Goal: Task Accomplishment & Management: Use online tool/utility

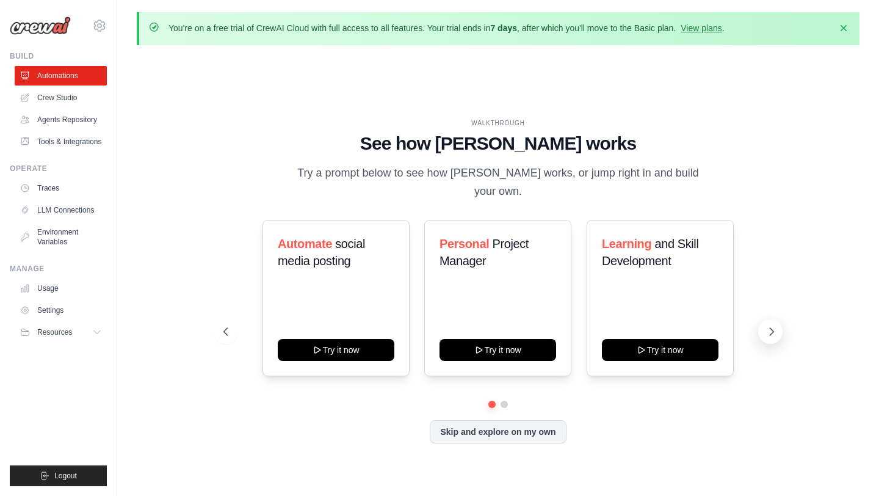
click at [772, 325] on icon at bounding box center [771, 331] width 12 height 12
click at [771, 325] on icon at bounding box center [771, 331] width 12 height 12
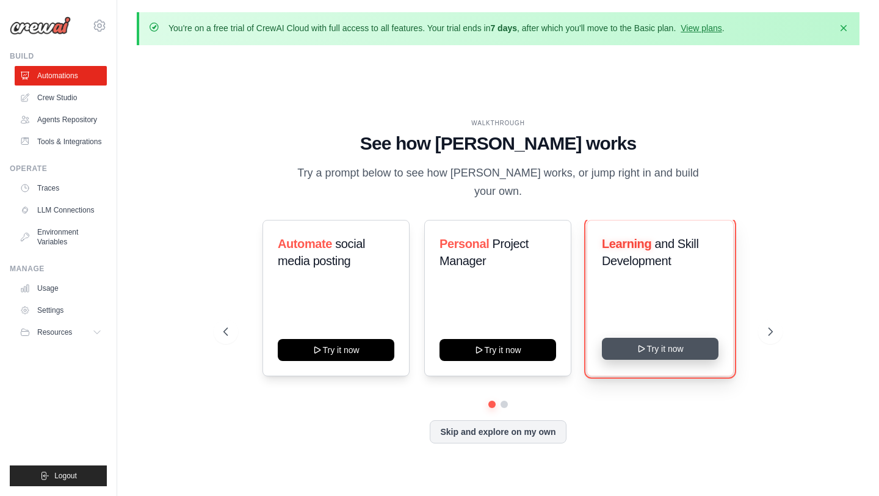
click at [690, 345] on button "Try it now" at bounding box center [660, 349] width 117 height 22
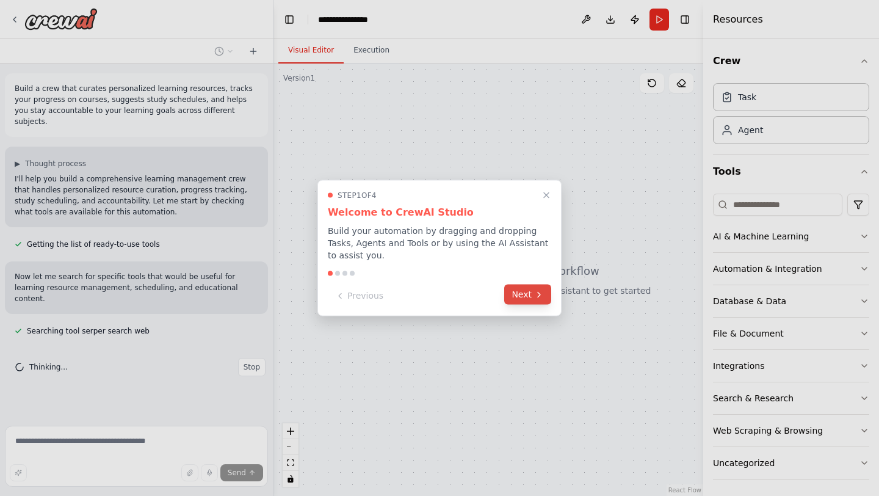
click at [540, 299] on button "Next" at bounding box center [527, 294] width 47 height 20
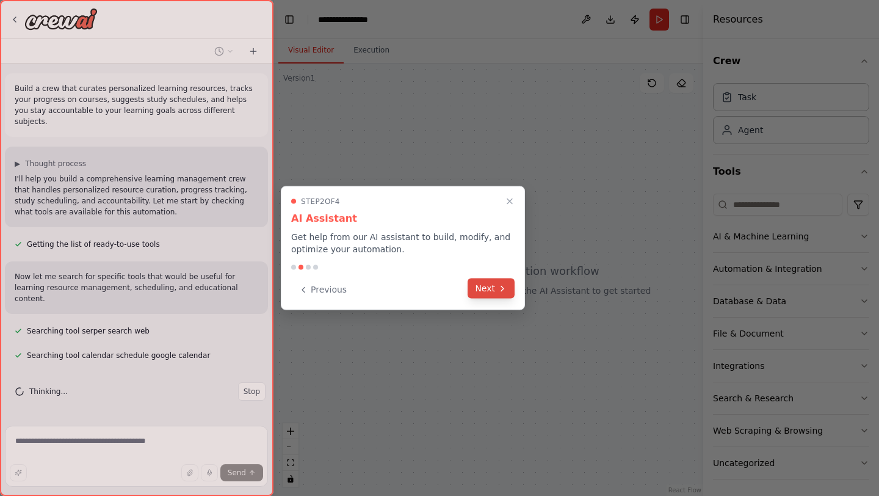
click at [483, 287] on button "Next" at bounding box center [491, 288] width 47 height 20
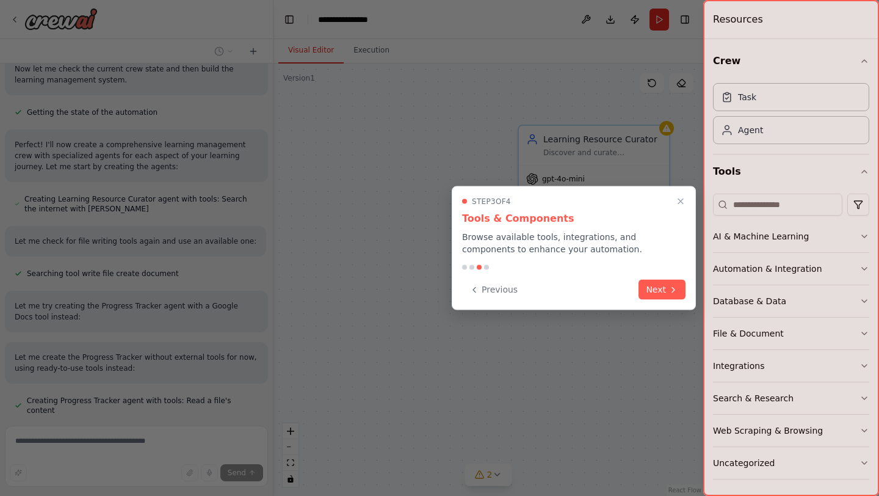
scroll to position [389, 0]
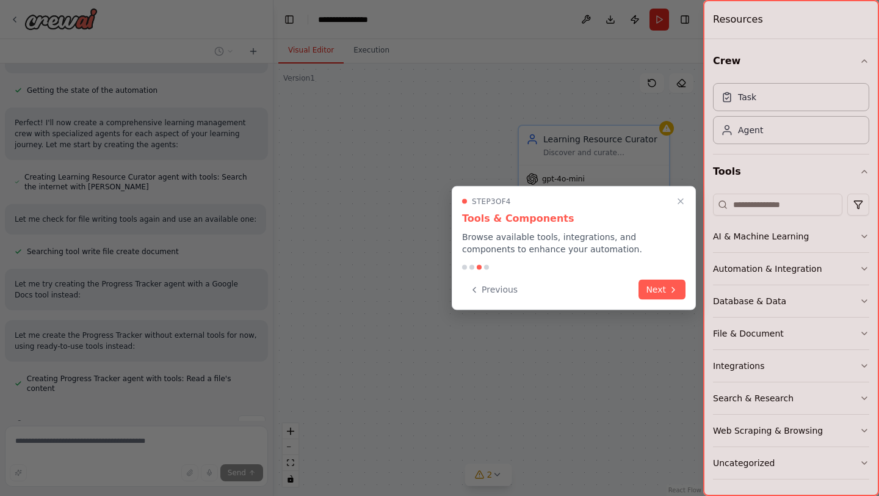
click at [684, 298] on div "Previous Next" at bounding box center [573, 290] width 223 height 20
click at [674, 294] on button "Next" at bounding box center [661, 288] width 47 height 20
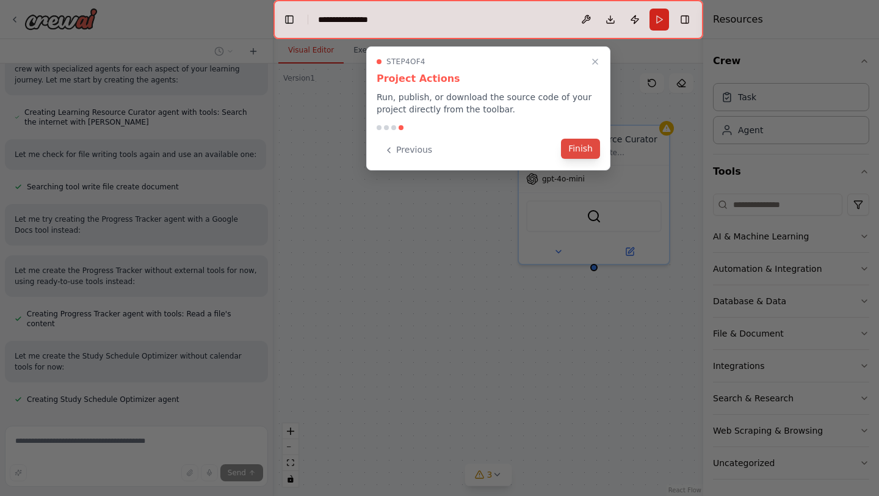
scroll to position [465, 0]
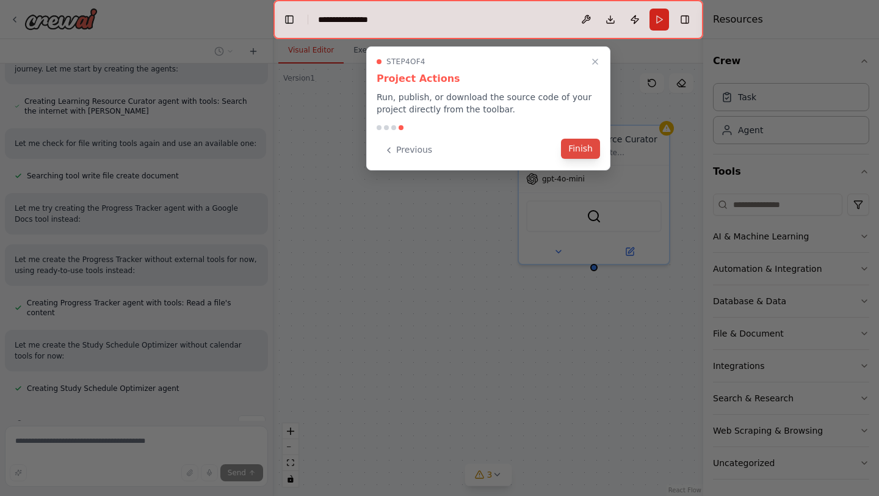
click at [588, 154] on button "Finish" at bounding box center [580, 149] width 39 height 20
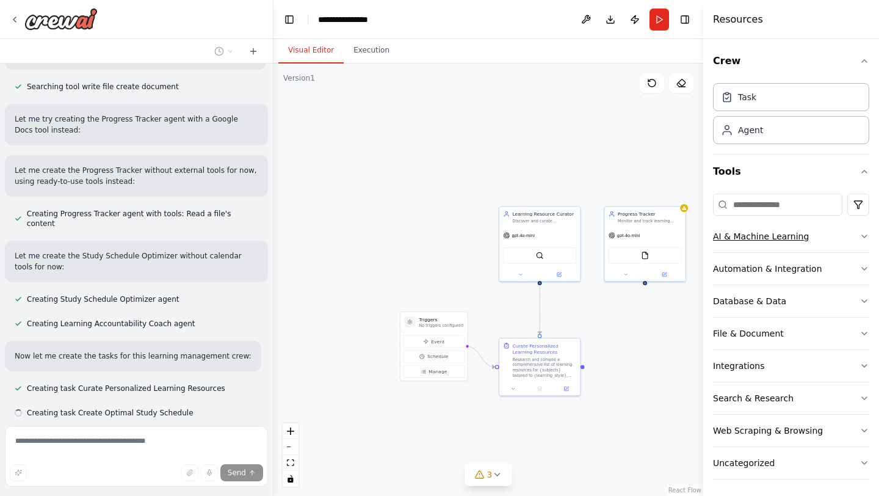
scroll to position [579, 0]
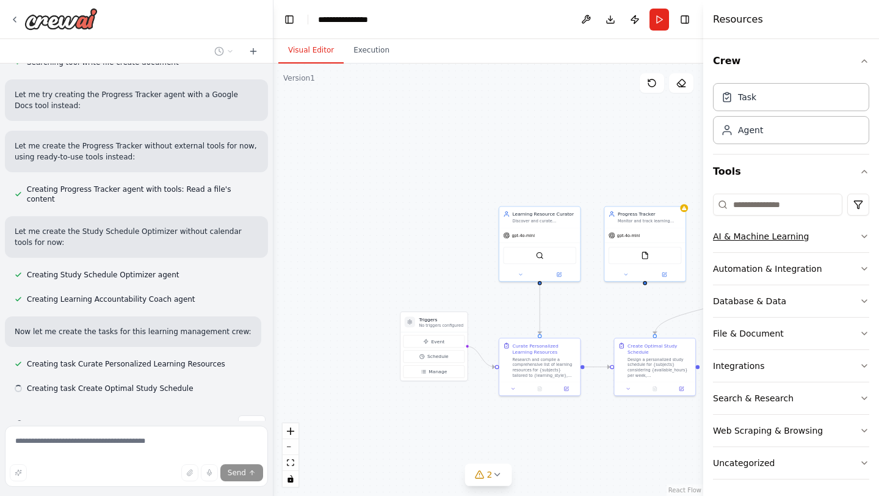
click at [865, 233] on icon "button" at bounding box center [864, 236] width 10 height 10
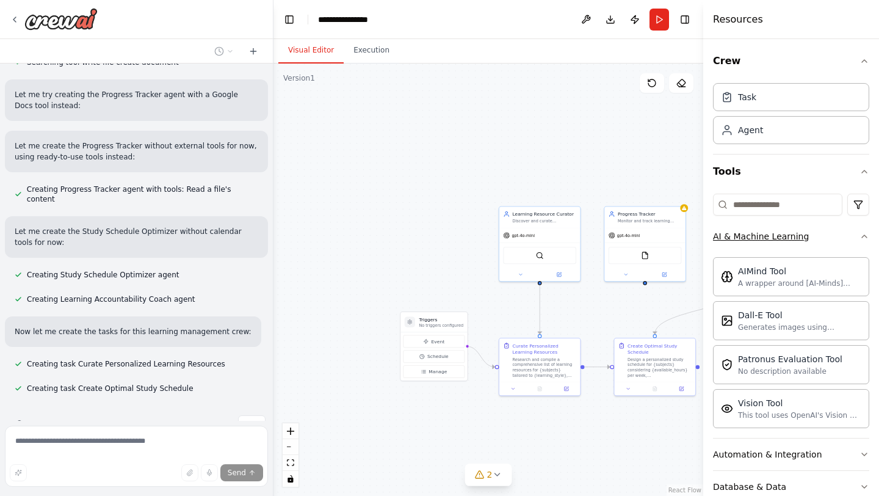
click at [865, 233] on icon "button" at bounding box center [864, 236] width 10 height 10
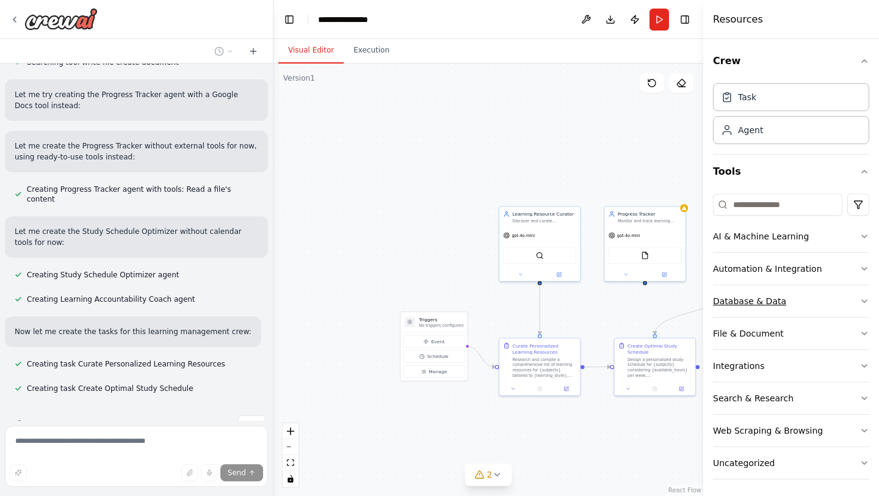
click at [863, 296] on icon "button" at bounding box center [864, 301] width 10 height 10
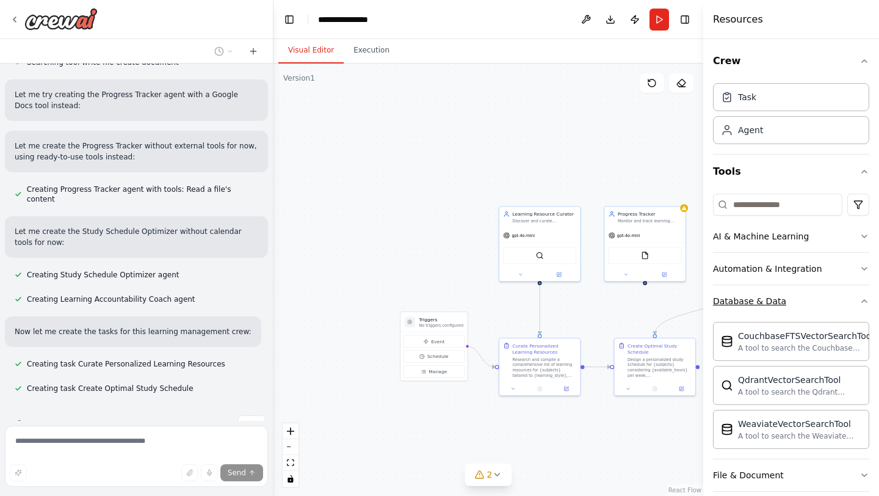
click at [863, 296] on icon "button" at bounding box center [864, 301] width 10 height 10
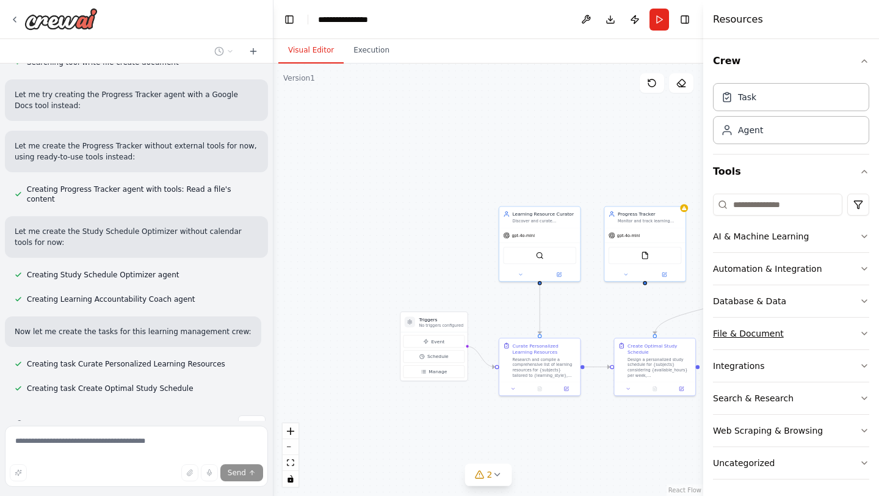
click at [859, 334] on icon "button" at bounding box center [864, 333] width 10 height 10
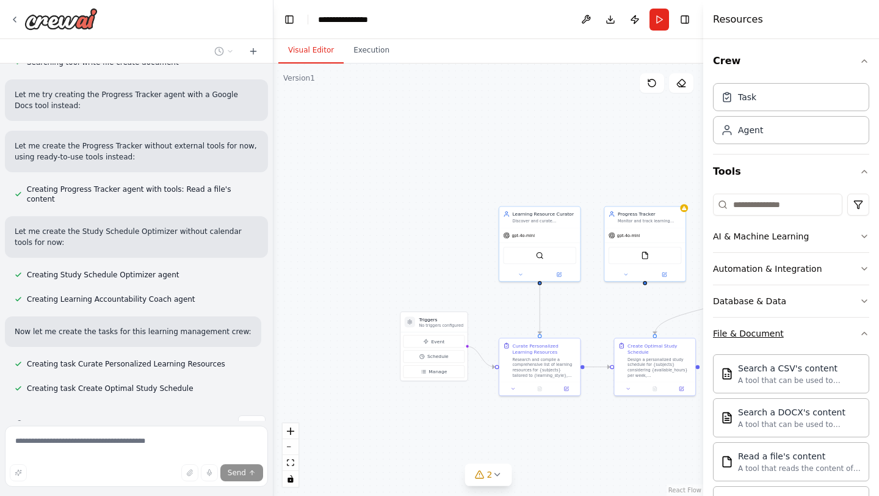
click at [859, 334] on icon "button" at bounding box center [864, 333] width 10 height 10
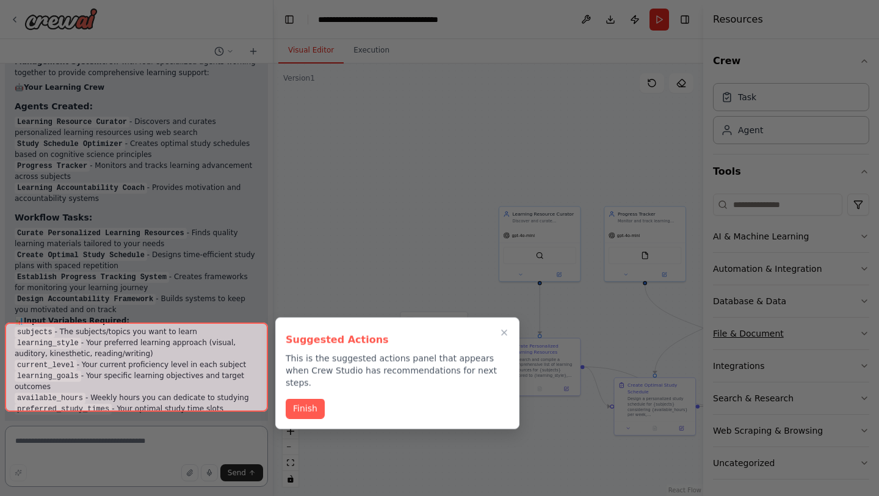
scroll to position [1290, 0]
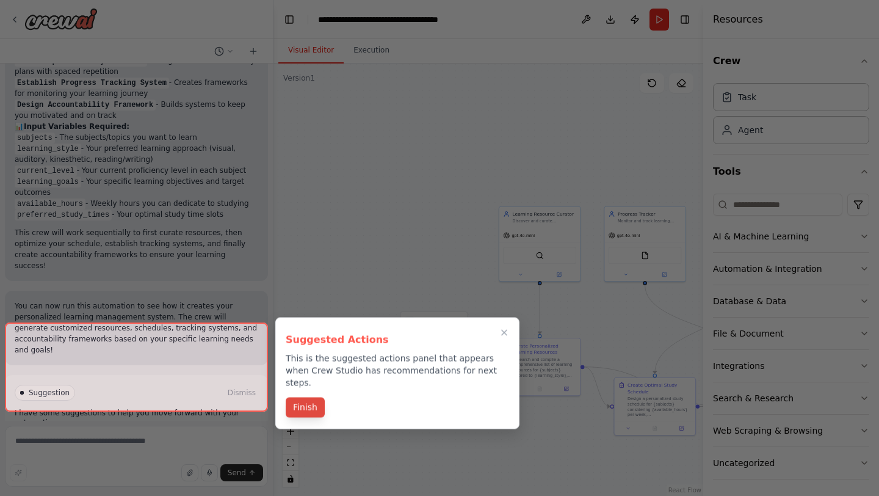
click at [302, 397] on button "Finish" at bounding box center [305, 407] width 39 height 20
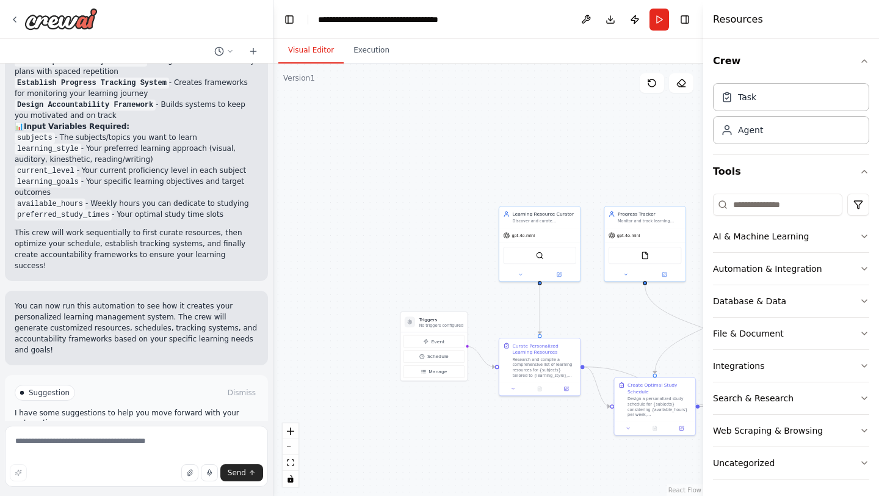
click at [302, 391] on div ".deletable-edge-delete-btn { width: 20px; height: 20px; border: 0px solid #ffff…" at bounding box center [488, 279] width 430 height 432
click at [206, 435] on button "Run Automation" at bounding box center [137, 445] width 244 height 20
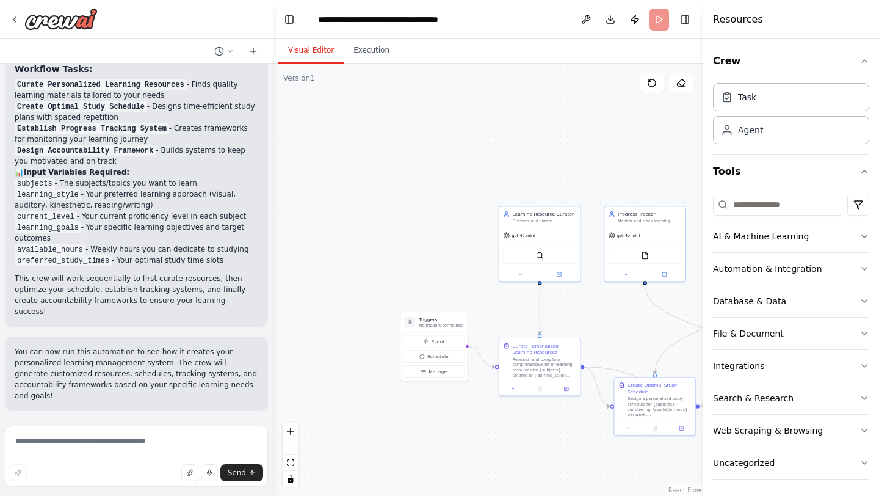
scroll to position [1191, 0]
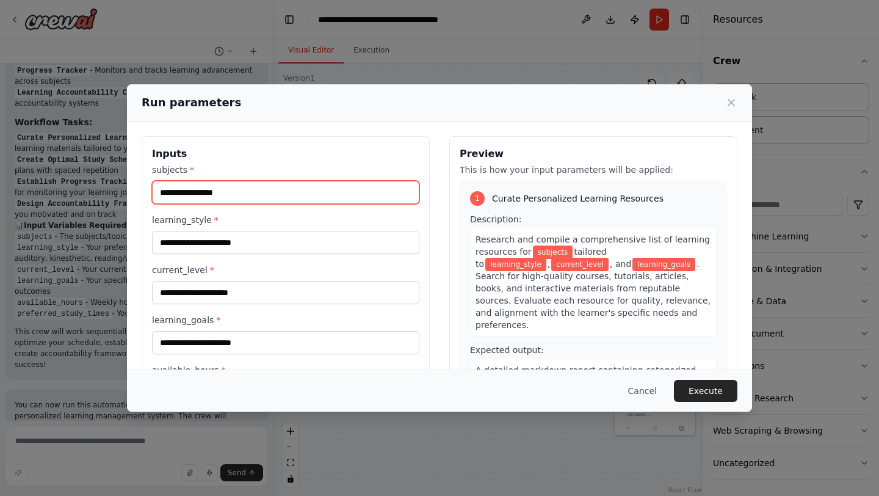
click at [190, 198] on input "subjects *" at bounding box center [285, 192] width 267 height 23
type input "****"
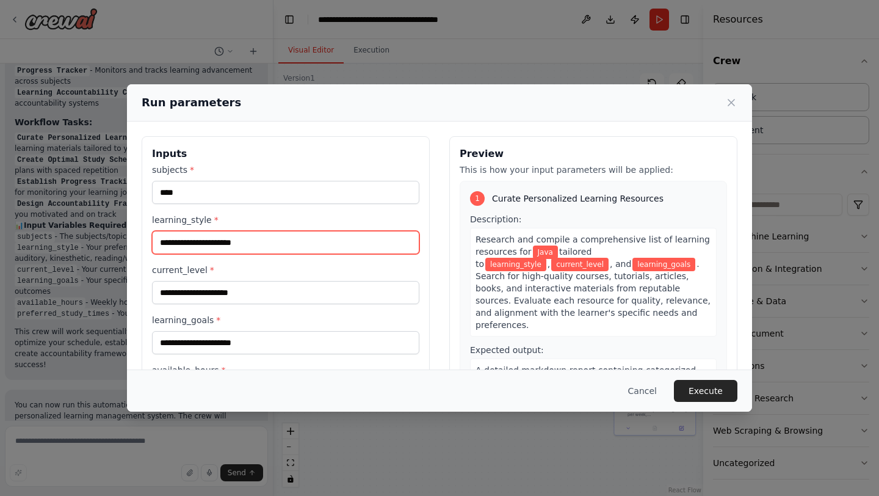
click at [186, 244] on input "learning_style *" at bounding box center [285, 242] width 267 height 23
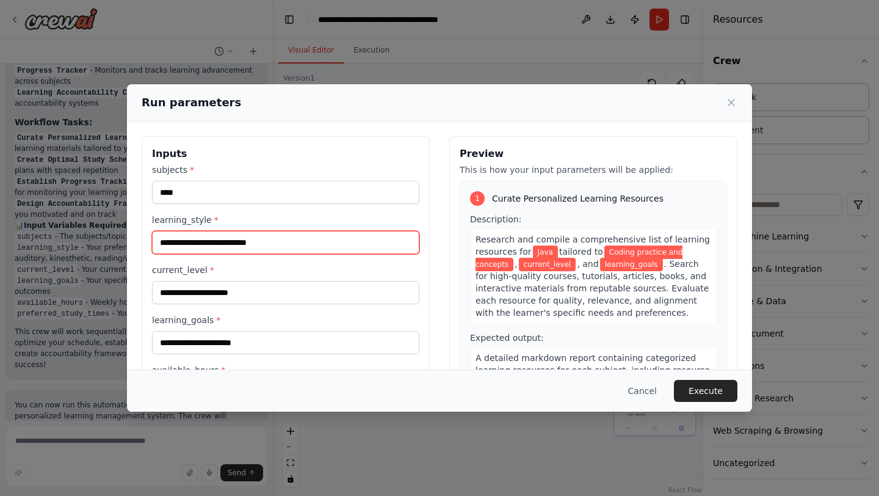
type input "**********"
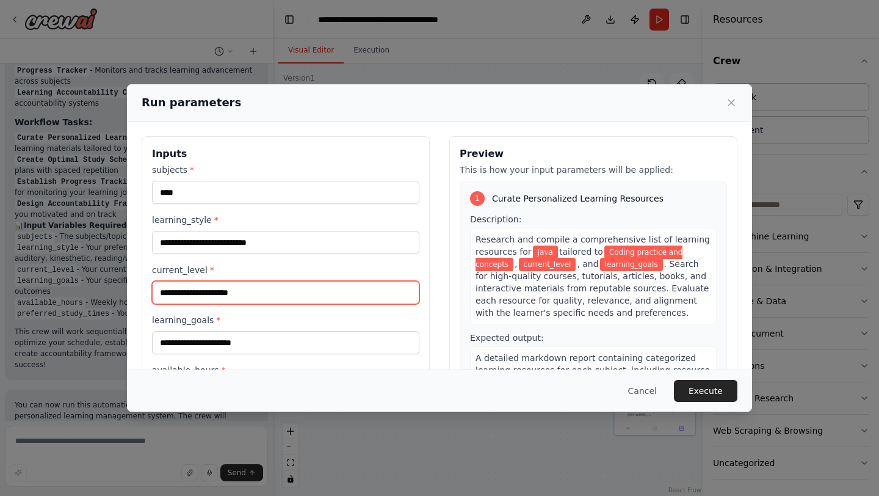
click at [185, 291] on input "current_level *" at bounding box center [285, 292] width 267 height 23
type input "**********"
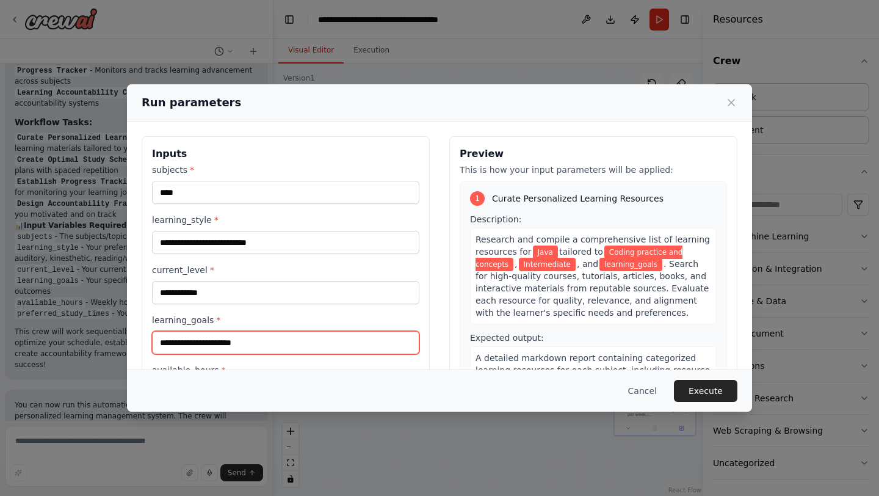
click at [191, 344] on input "learning_goals *" at bounding box center [285, 342] width 267 height 23
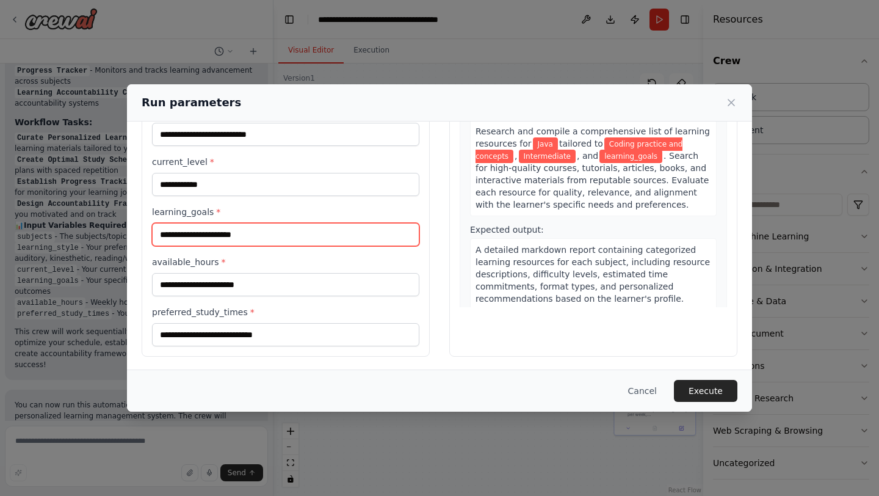
scroll to position [110, 0]
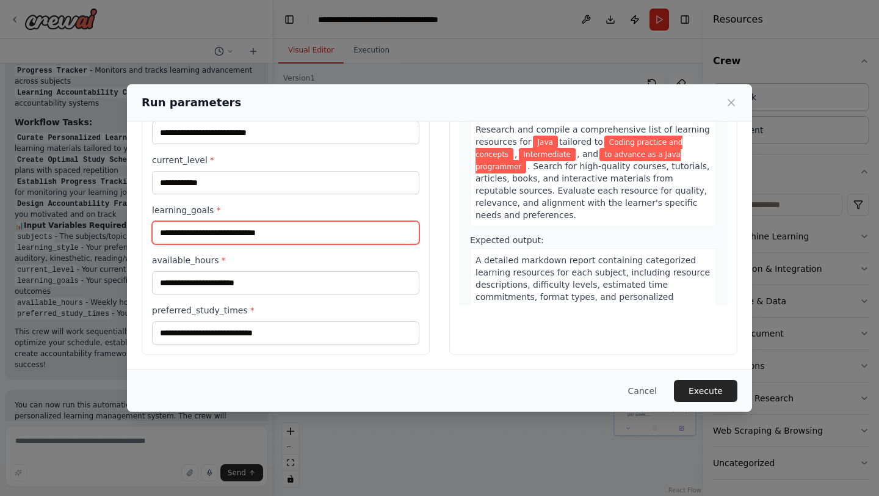
type input "**********"
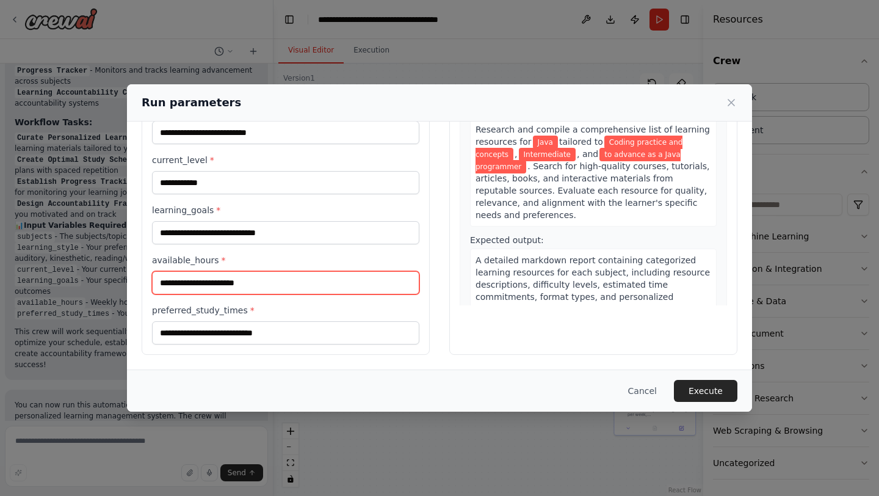
click at [232, 282] on input "available_hours *" at bounding box center [285, 282] width 267 height 23
type input "*"
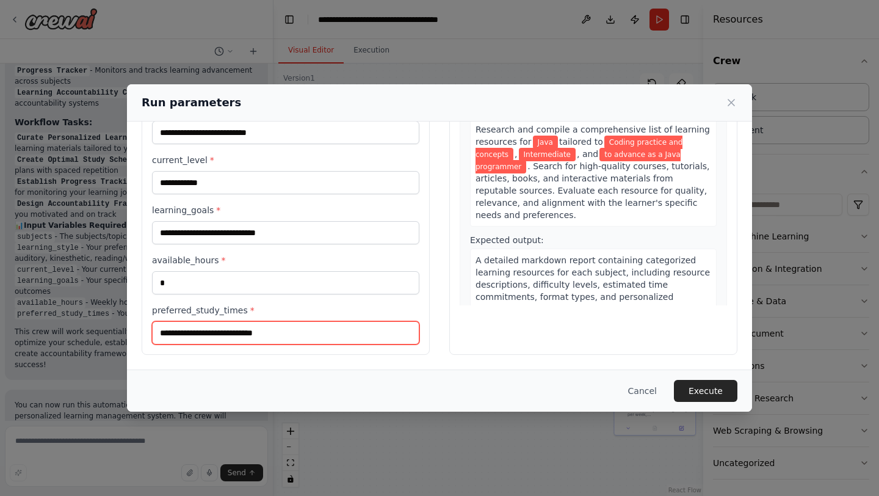
click at [231, 325] on input "preferred_study_times *" at bounding box center [285, 332] width 267 height 23
type input "**********"
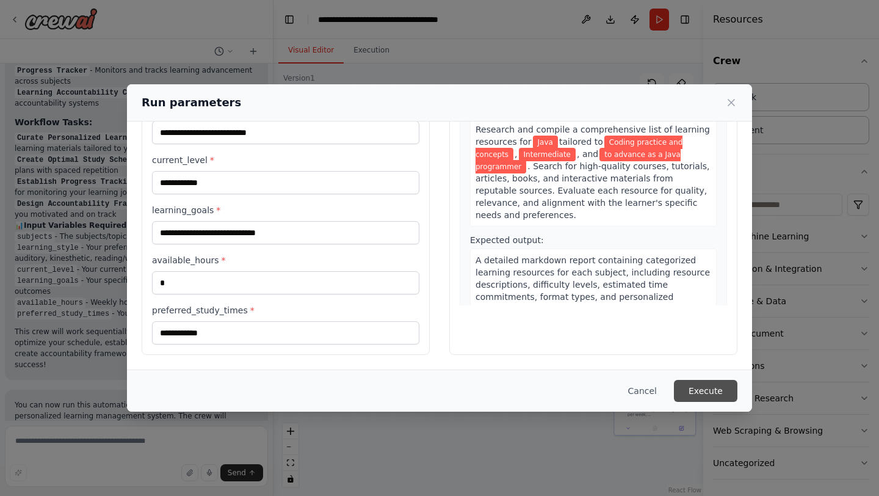
click at [721, 386] on button "Execute" at bounding box center [705, 391] width 63 height 22
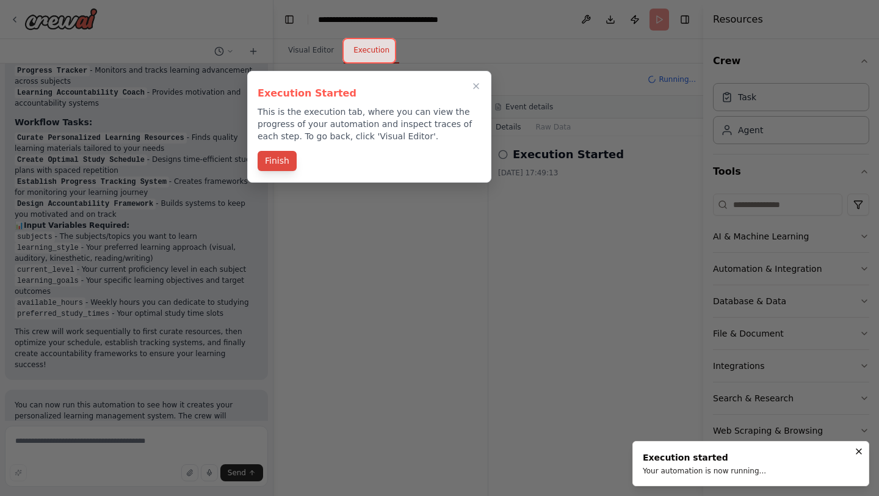
click at [277, 165] on button "Finish" at bounding box center [277, 161] width 39 height 20
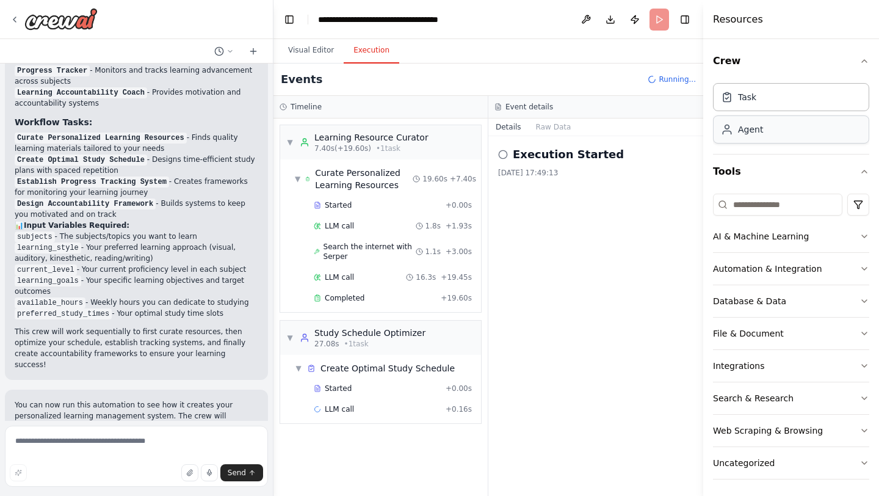
click at [756, 128] on div "Agent" at bounding box center [750, 129] width 25 height 12
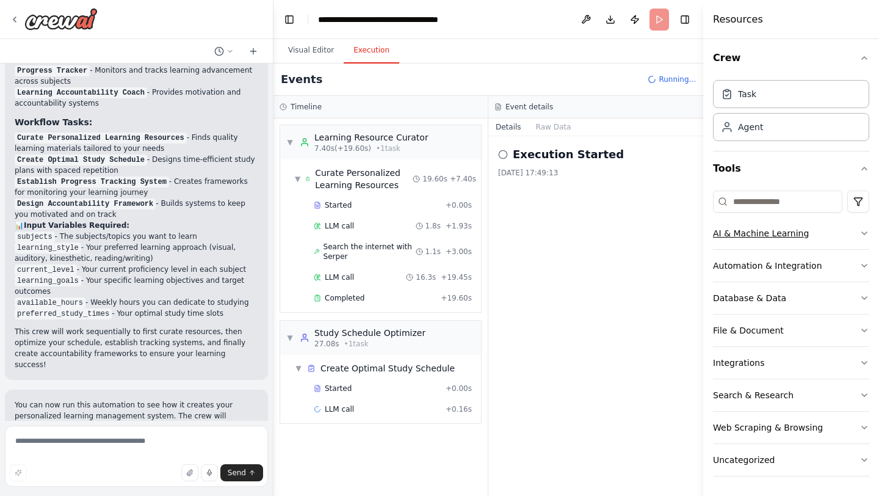
click at [753, 237] on div "AI & Machine Learning" at bounding box center [761, 233] width 96 height 12
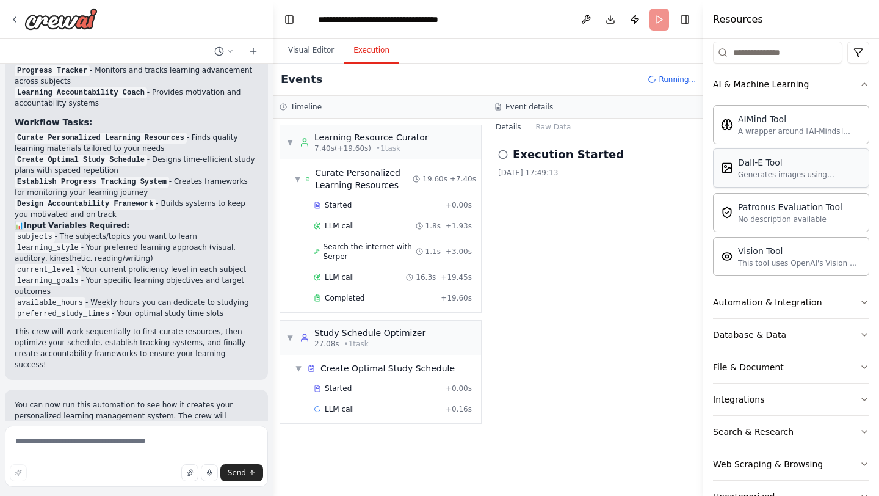
scroll to position [189, 0]
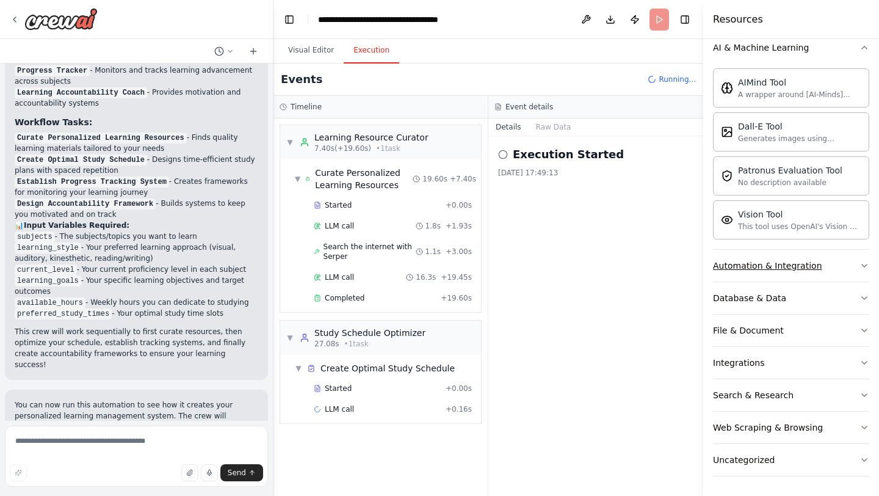
click at [762, 261] on div "Automation & Integration" at bounding box center [767, 265] width 109 height 12
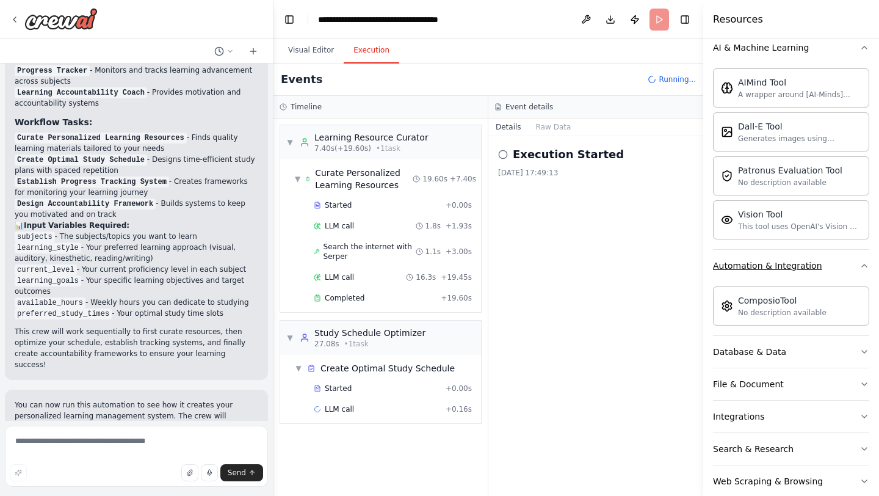
scroll to position [242, 0]
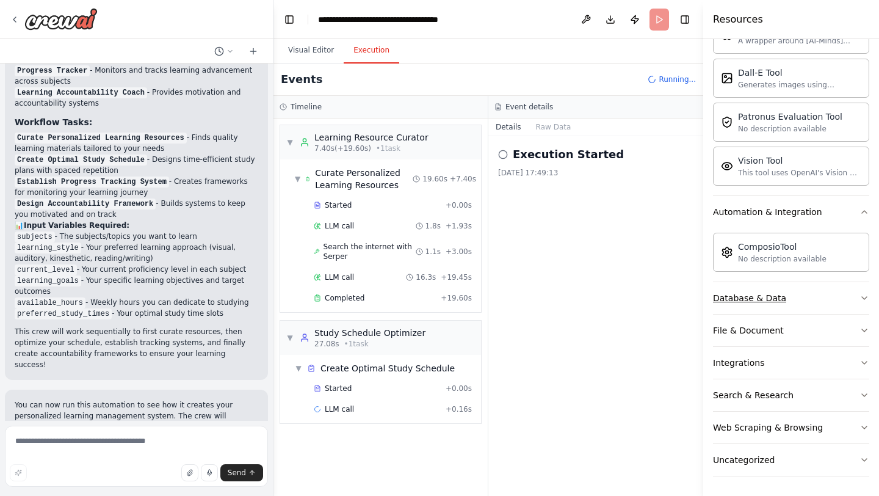
click at [757, 299] on div "Database & Data" at bounding box center [749, 298] width 73 height 12
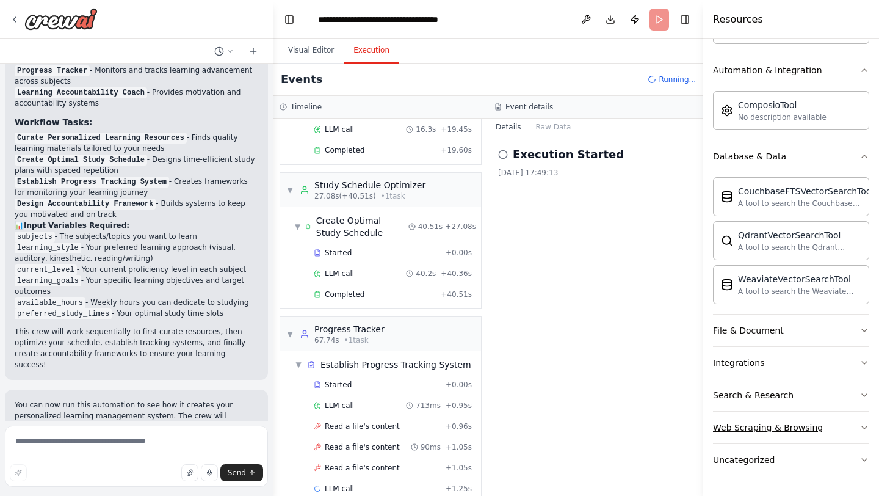
scroll to position [168, 0]
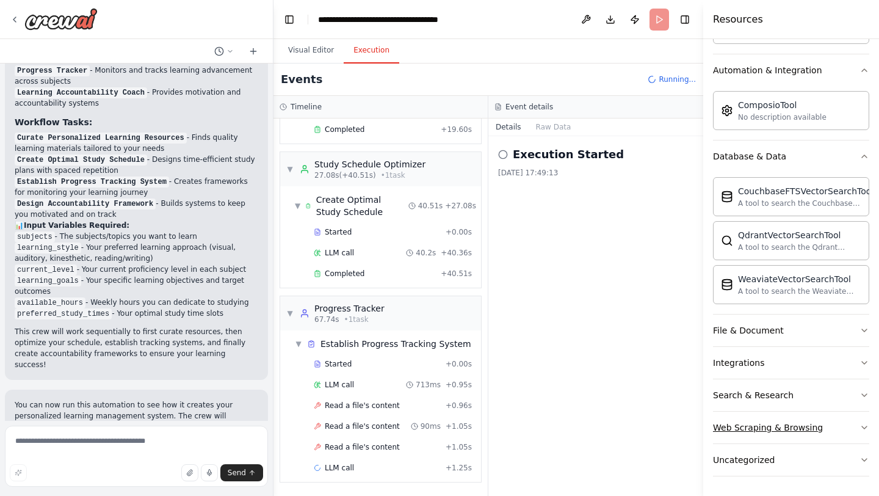
click at [746, 424] on div "Web Scraping & Browsing" at bounding box center [768, 427] width 110 height 12
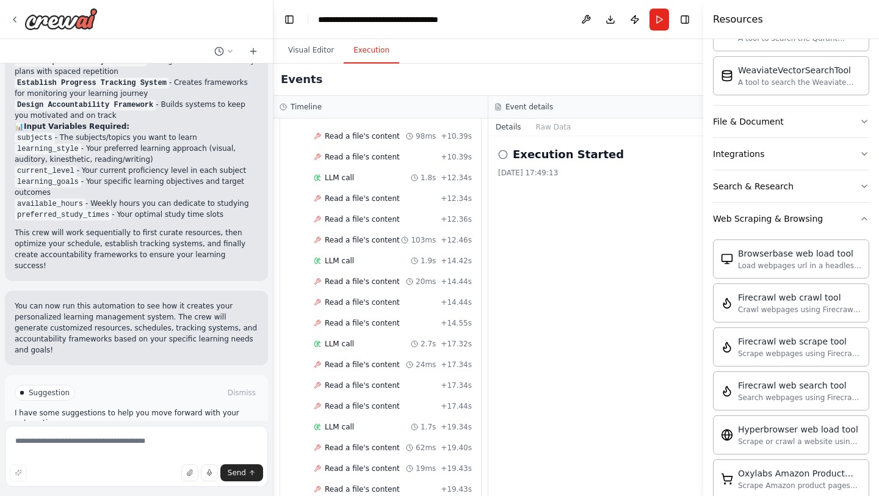
scroll to position [0, 0]
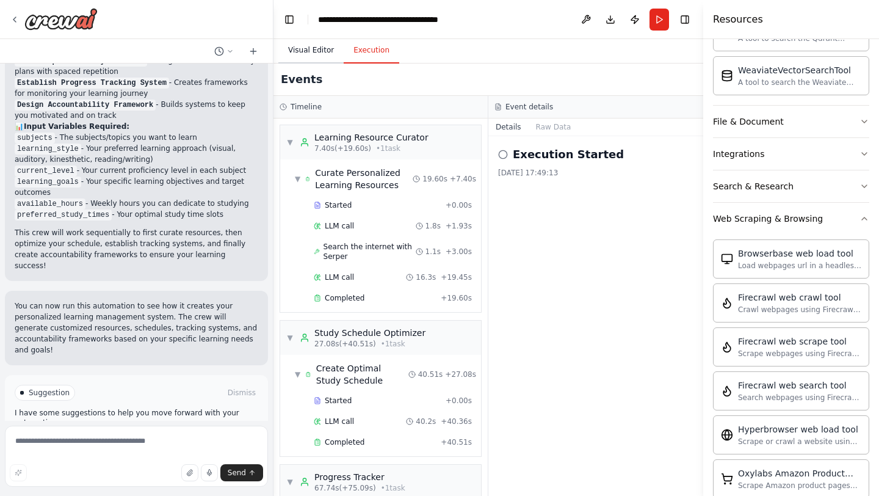
click at [319, 49] on button "Visual Editor" at bounding box center [310, 51] width 65 height 26
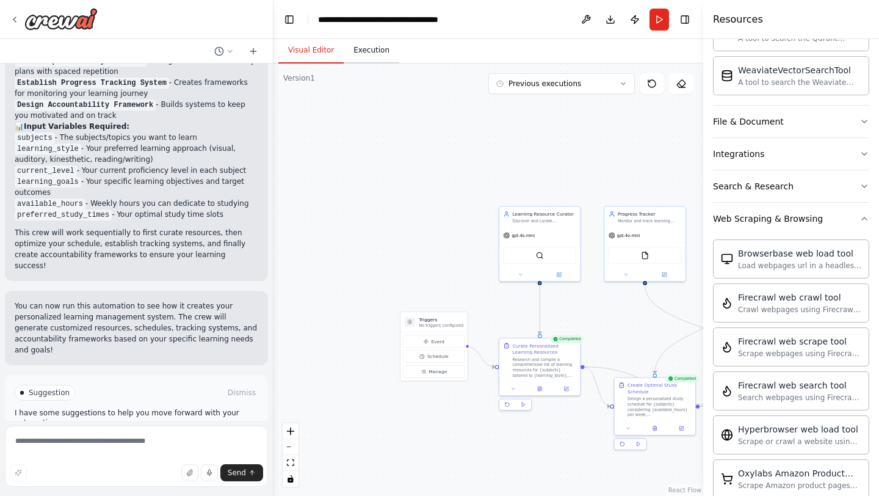
click at [377, 45] on button "Execution" at bounding box center [372, 51] width 56 height 26
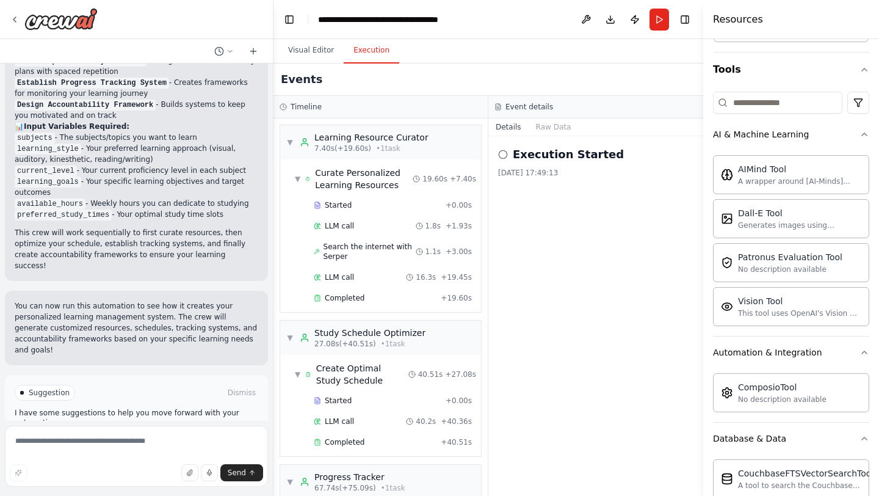
scroll to position [101, 0]
click at [547, 126] on button "Raw Data" at bounding box center [554, 126] width 50 height 17
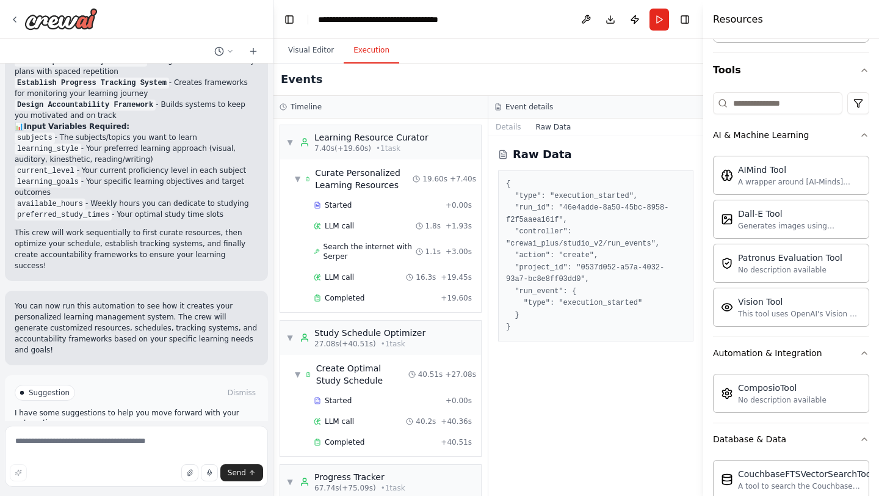
click at [574, 192] on pre "{ "type": "execution_started", "run_id": "46e4adde-8a50-45bc-8958-f2f5aaea161f"…" at bounding box center [595, 255] width 179 height 155
click at [579, 209] on pre "{ "type": "execution_started", "run_id": "46e4adde-8a50-45bc-8958-f2f5aaea161f"…" at bounding box center [595, 255] width 179 height 155
drag, startPoint x: 515, startPoint y: 246, endPoint x: 666, endPoint y: 251, distance: 151.4
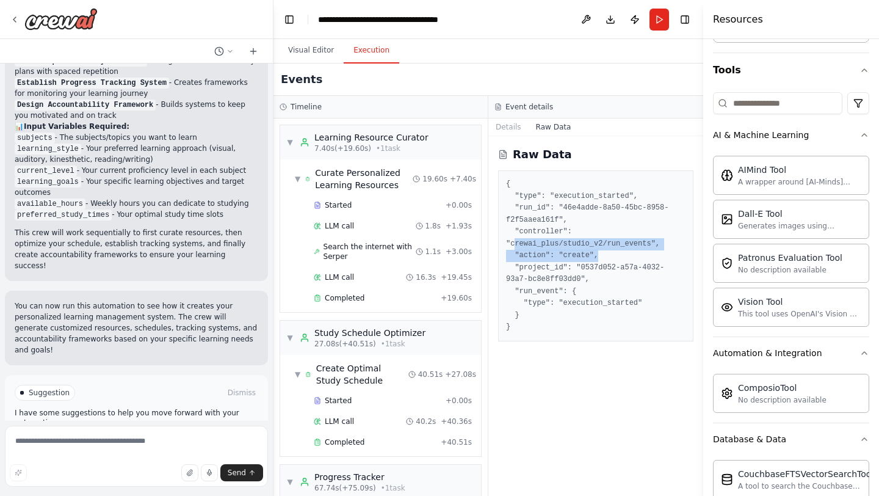
click at [666, 251] on pre "{ "type": "execution_started", "run_id": "46e4adde-8a50-45bc-8958-f2f5aaea161f"…" at bounding box center [595, 255] width 179 height 155
click at [616, 257] on pre "{ "type": "execution_started", "run_id": "46e4adde-8a50-45bc-8958-f2f5aaea161f"…" at bounding box center [595, 255] width 179 height 155
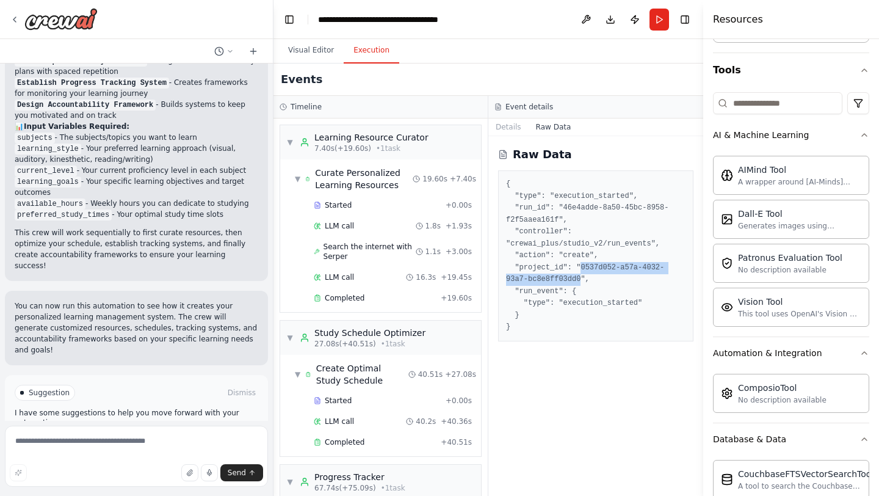
drag, startPoint x: 580, startPoint y: 267, endPoint x: 579, endPoint y: 282, distance: 14.7
click at [579, 282] on pre "{ "type": "execution_started", "run_id": "46e4adde-8a50-45bc-8958-f2f5aaea161f"…" at bounding box center [595, 255] width 179 height 155
click at [541, 287] on pre "{ "type": "execution_started", "run_id": "46e4adde-8a50-45bc-8958-f2f5aaea161f"…" at bounding box center [595, 255] width 179 height 155
click at [586, 307] on pre "{ "type": "execution_started", "run_id": "46e4adde-8a50-45bc-8958-f2f5aaea161f"…" at bounding box center [595, 255] width 179 height 155
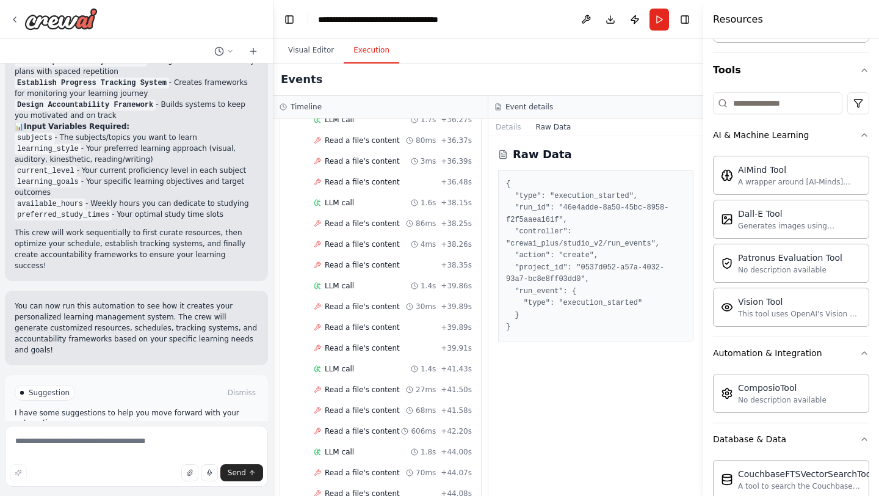
scroll to position [2338, 0]
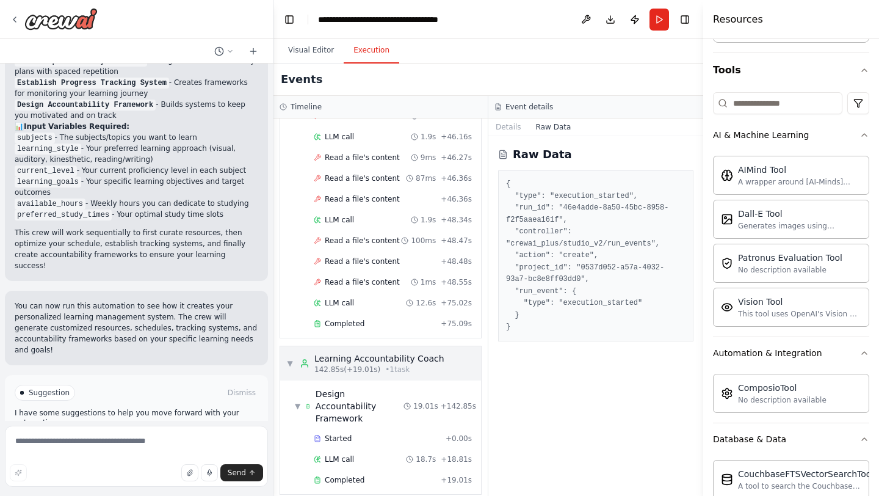
click at [290, 367] on span "▼" at bounding box center [289, 363] width 7 height 10
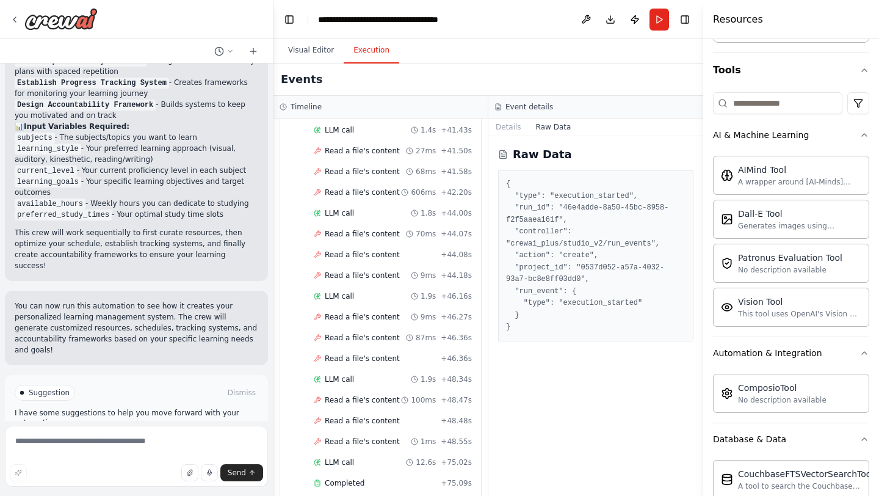
scroll to position [2236, 0]
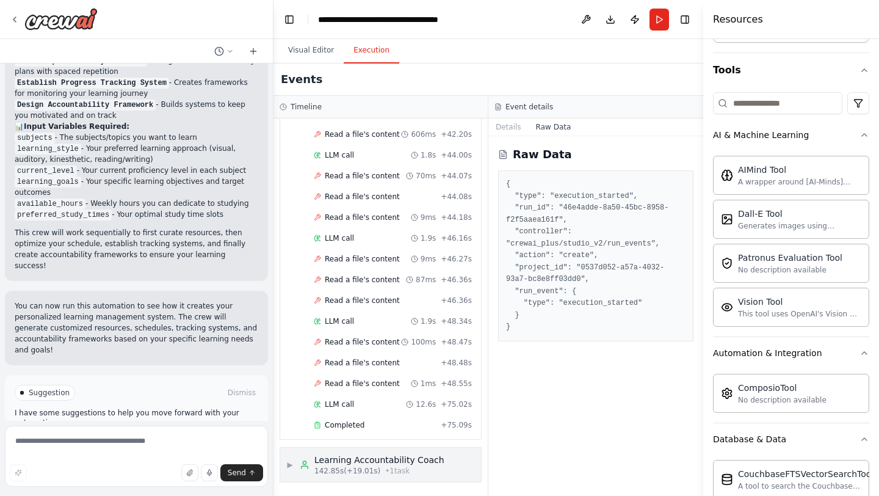
click at [363, 457] on div "Learning Accountability Coach" at bounding box center [379, 459] width 130 height 12
click at [291, 463] on span "▶" at bounding box center [289, 465] width 7 height 10
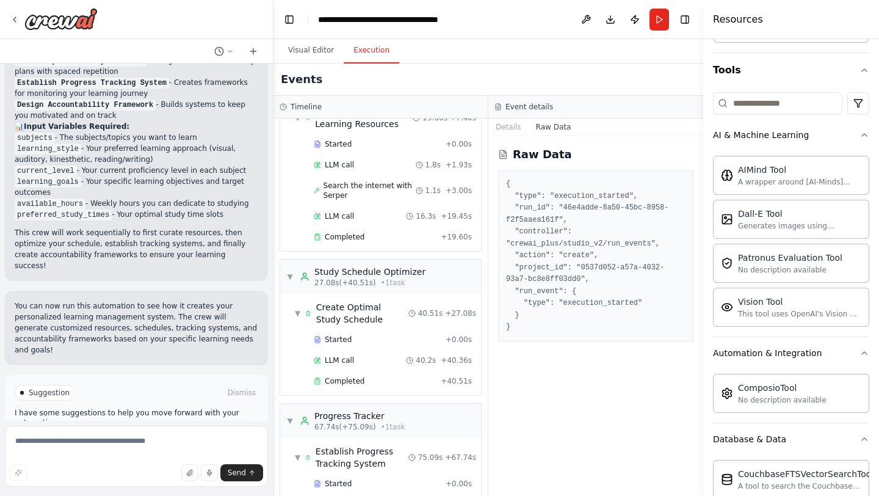
scroll to position [0, 0]
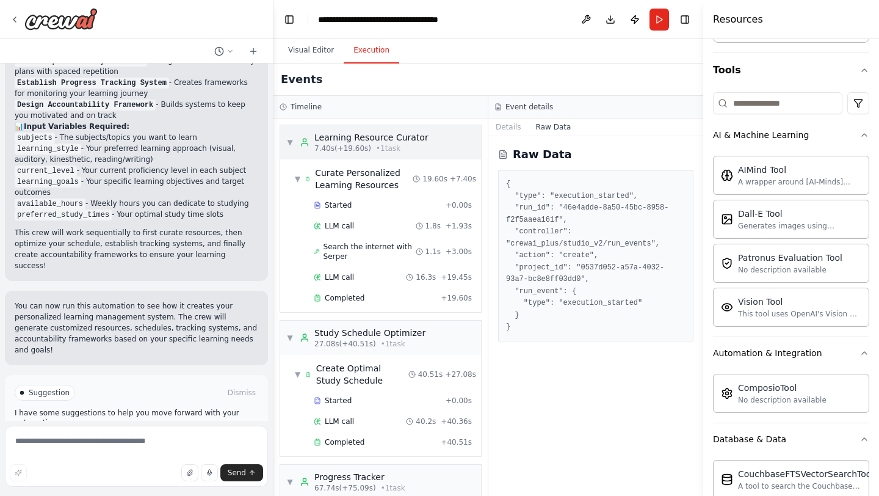
click at [289, 148] on div "▼ Learning Resource Curator 7.40s (+19.60s) • 1 task" at bounding box center [357, 142] width 142 height 22
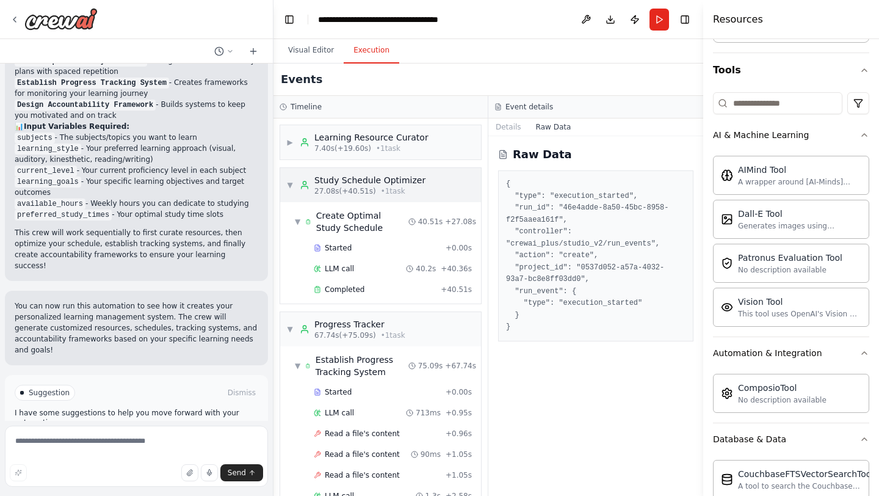
click at [291, 184] on span "▼" at bounding box center [289, 185] width 7 height 10
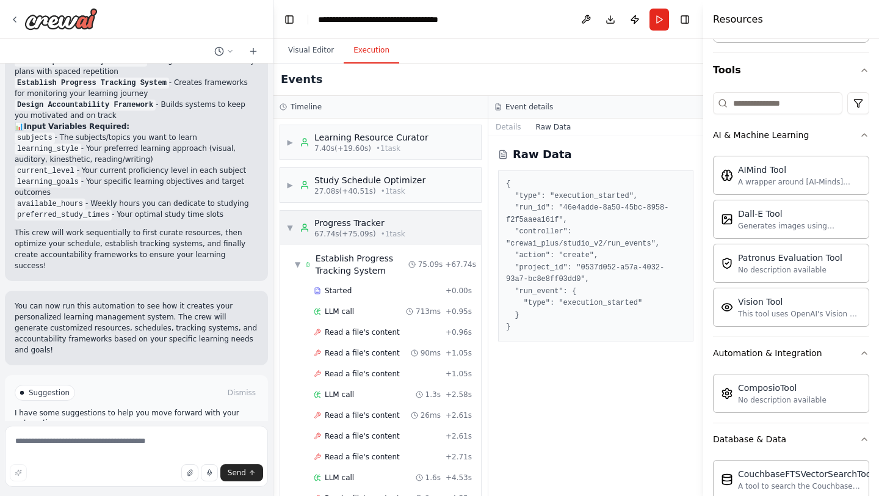
click at [291, 228] on span "▼" at bounding box center [289, 228] width 7 height 10
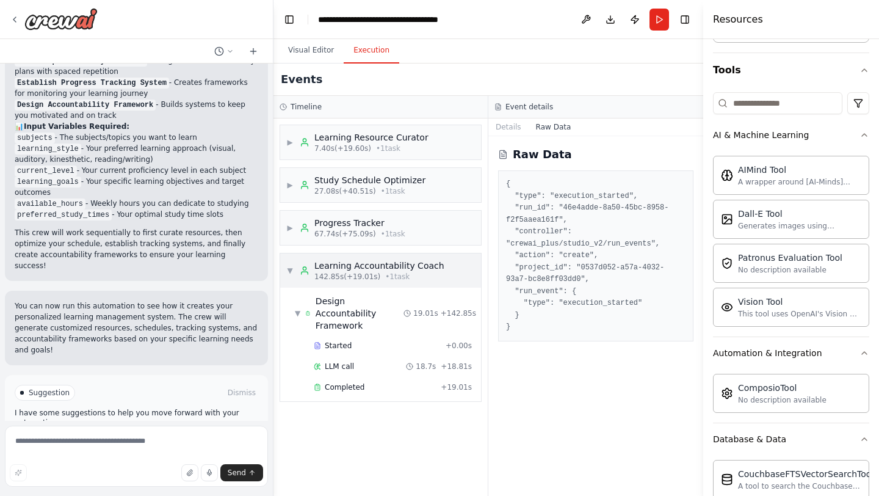
click at [292, 269] on span "▼" at bounding box center [289, 270] width 7 height 10
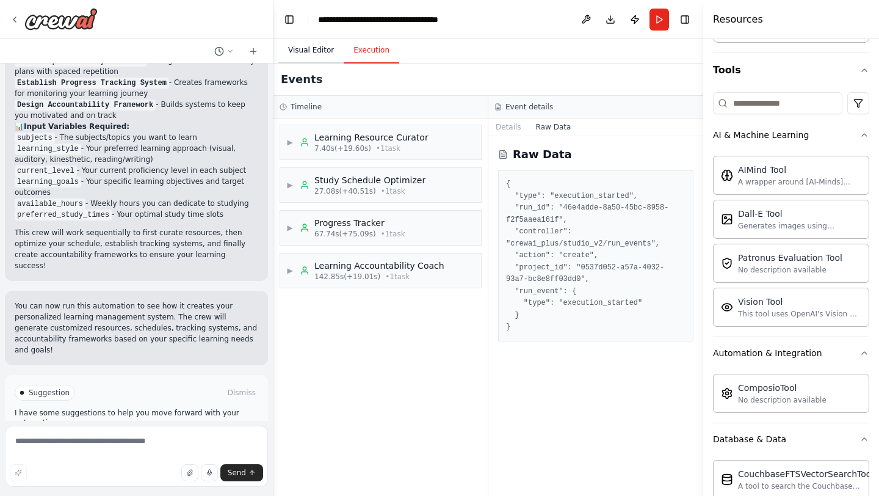
click at [323, 48] on button "Visual Editor" at bounding box center [310, 51] width 65 height 26
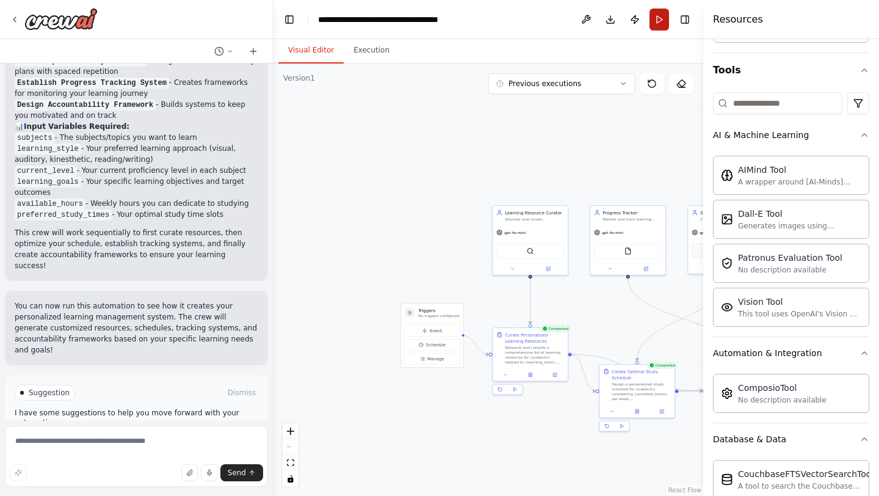
click at [657, 21] on button "Run" at bounding box center [659, 20] width 20 height 22
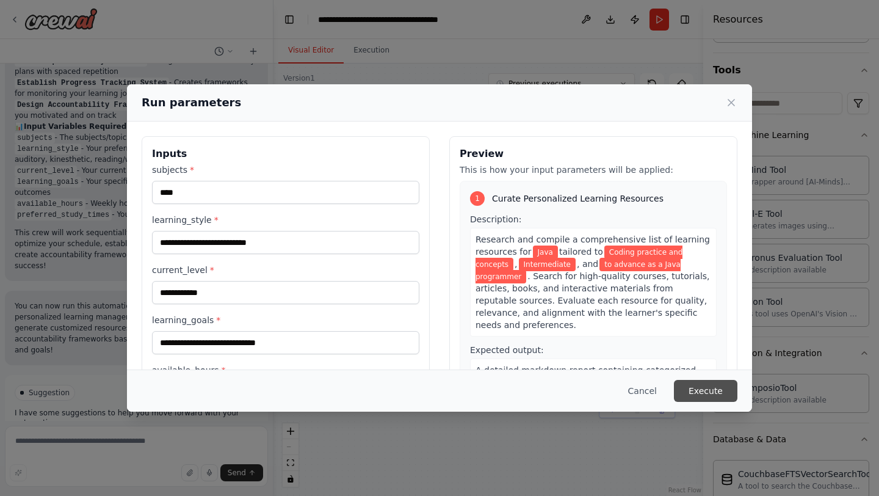
click at [729, 391] on button "Execute" at bounding box center [705, 391] width 63 height 22
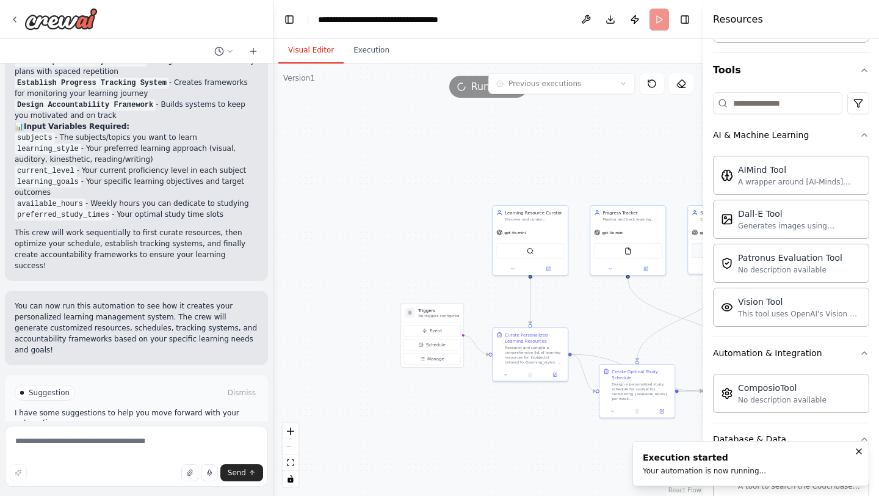
click at [305, 48] on button "Visual Editor" at bounding box center [310, 51] width 65 height 26
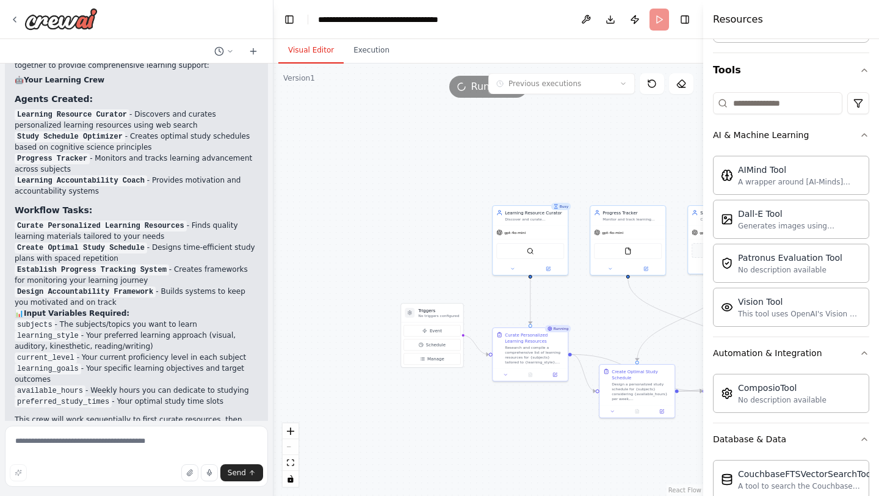
scroll to position [1290, 0]
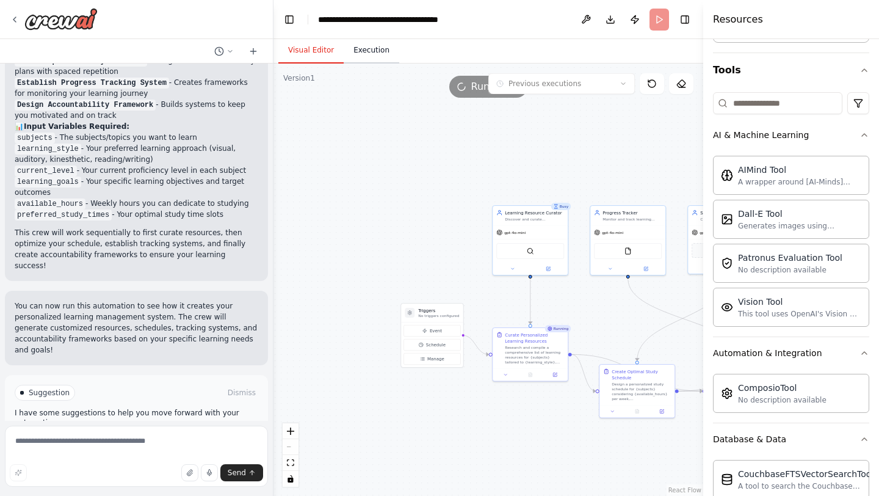
click at [370, 46] on button "Execution" at bounding box center [372, 51] width 56 height 26
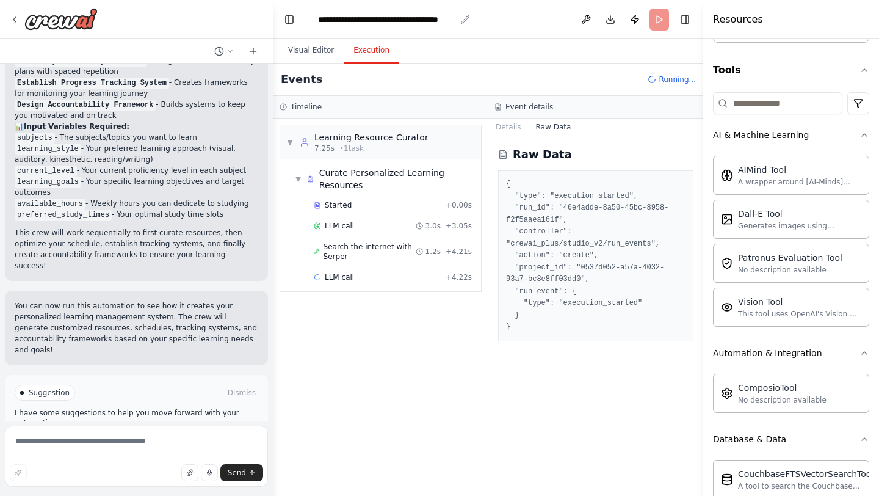
click at [392, 24] on div "**********" at bounding box center [386, 19] width 137 height 12
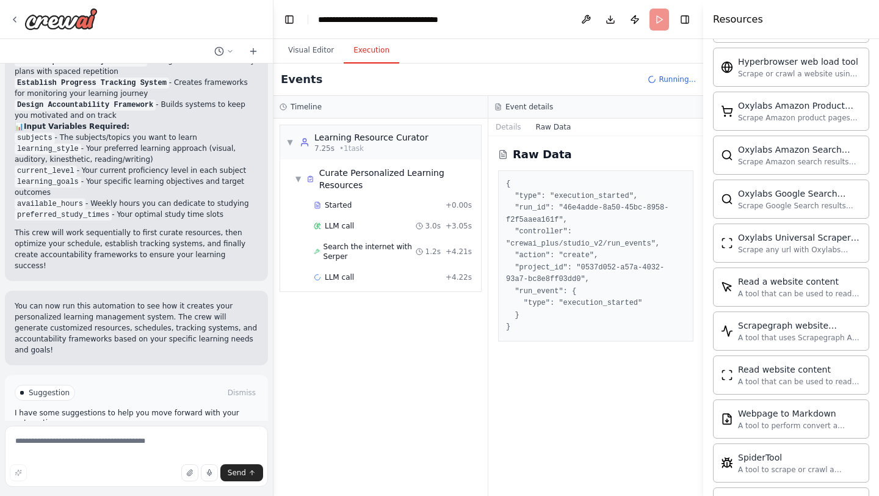
scroll to position [967, 0]
